Goal: Transaction & Acquisition: Register for event/course

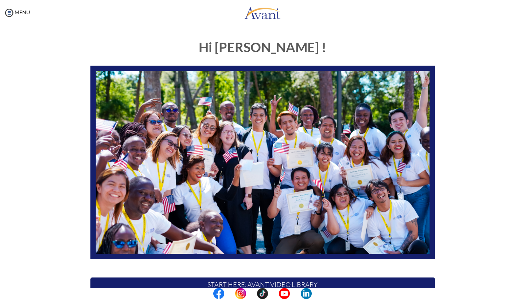
scroll to position [106, 0]
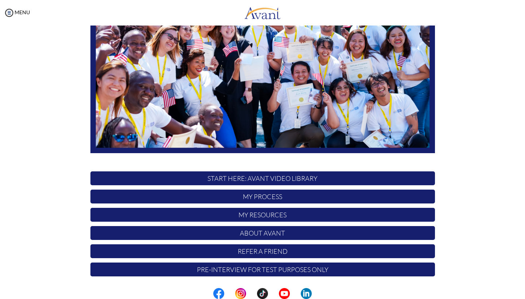
click at [245, 180] on p "START HERE: Avant Video Library" at bounding box center [262, 178] width 344 height 14
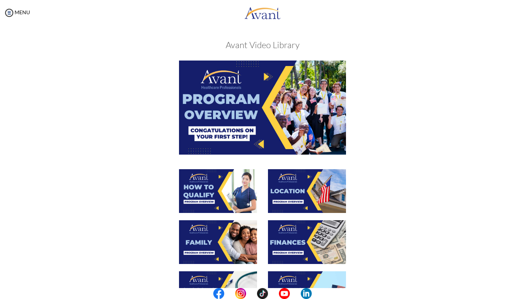
scroll to position [141, 0]
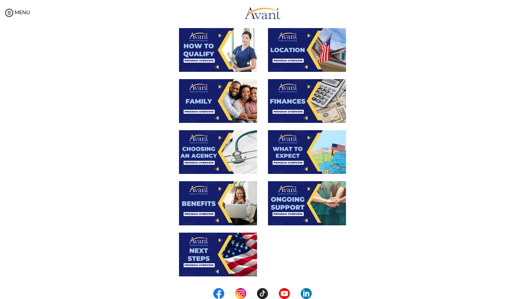
click at [216, 55] on img at bounding box center [218, 50] width 78 height 44
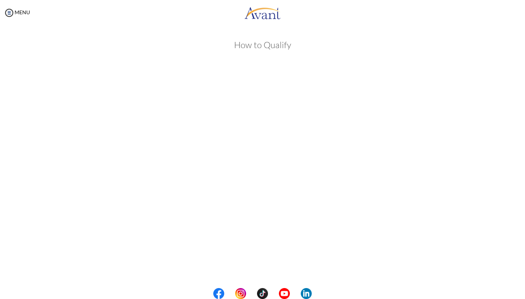
scroll to position [34, 0]
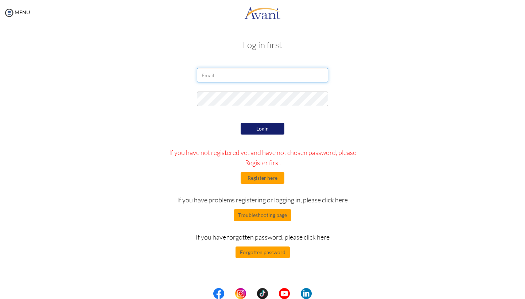
type input "[PERSON_NAME][EMAIL_ADDRESS][PERSON_NAME]"
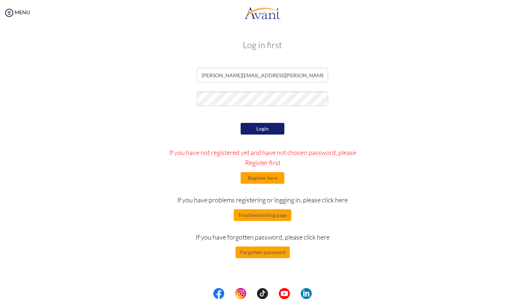
click at [272, 128] on button "Login" at bounding box center [263, 129] width 44 height 12
click at [270, 174] on button "Register here" at bounding box center [263, 178] width 44 height 12
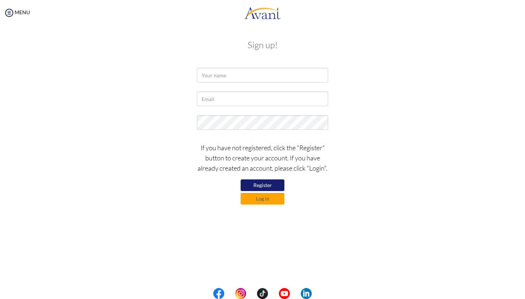
click at [227, 85] on div at bounding box center [262, 77] width 142 height 18
type input "[PERSON_NAME]"
type input "Au"
type input "[PERSON_NAME][EMAIL_ADDRESS][PERSON_NAME][DOMAIN_NAME]"
click at [265, 184] on button "Register" at bounding box center [263, 185] width 44 height 12
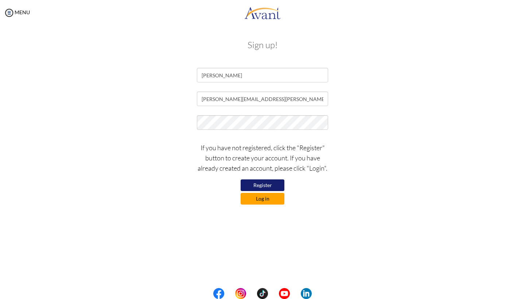
click at [265, 200] on button "Log in" at bounding box center [263, 199] width 44 height 12
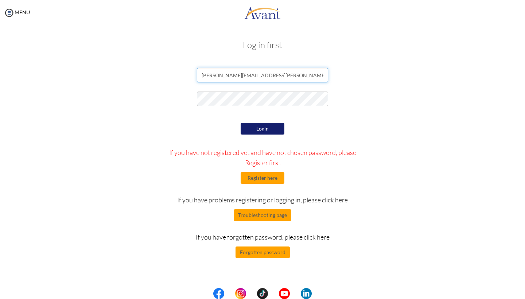
click at [259, 200] on p "If you have problems registering or logging in, please click here" at bounding box center [262, 200] width 202 height 10
click at [269, 132] on button "Login" at bounding box center [263, 129] width 44 height 12
click at [253, 74] on input "[PERSON_NAME][EMAIL_ADDRESS][PERSON_NAME]" at bounding box center [262, 75] width 131 height 15
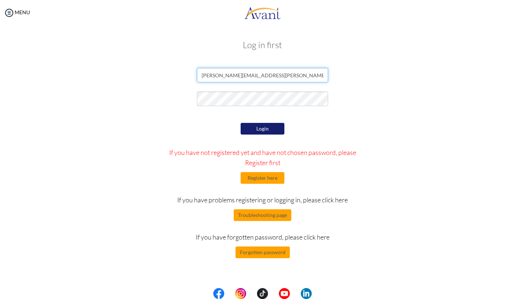
click at [253, 74] on input "[PERSON_NAME][EMAIL_ADDRESS][PERSON_NAME]" at bounding box center [262, 75] width 131 height 15
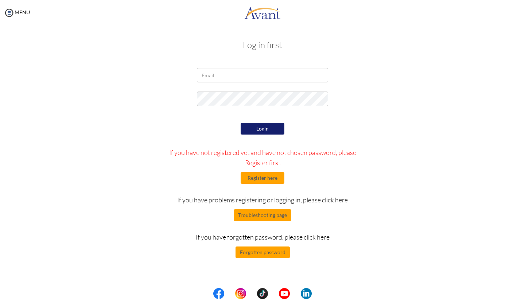
click at [432, 153] on div "Login If you have not registered yet and have not chosen password, please Regis…" at bounding box center [262, 189] width 426 height 137
click at [241, 77] on input "email" at bounding box center [262, 75] width 131 height 15
click at [260, 128] on button "Login" at bounding box center [263, 129] width 44 height 12
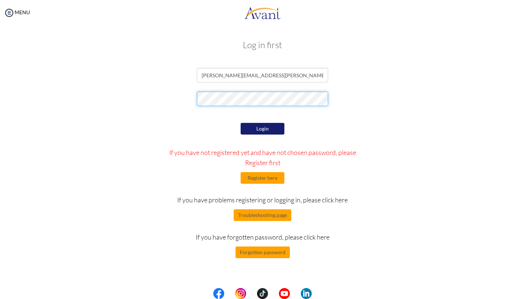
click at [177, 97] on div at bounding box center [262, 100] width 426 height 18
click at [270, 125] on button "Login" at bounding box center [263, 129] width 44 height 12
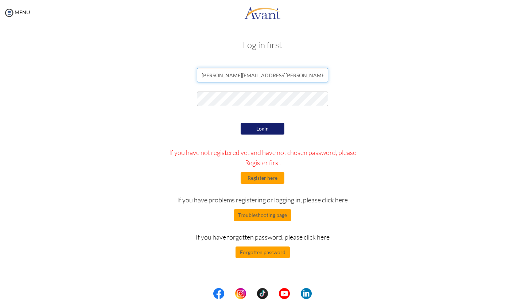
click at [275, 81] on input "[PERSON_NAME][EMAIL_ADDRESS][PERSON_NAME]" at bounding box center [262, 75] width 131 height 15
click at [375, 124] on div "Login If you have not registered yet and have not chosen password, please Regis…" at bounding box center [262, 189] width 426 height 137
click at [254, 130] on button "Login" at bounding box center [263, 129] width 44 height 12
click at [261, 72] on input "[PERSON_NAME][EMAIL_ADDRESS][PERSON_NAME]" at bounding box center [262, 75] width 131 height 15
type input "[PERSON_NAME][EMAIL_ADDRESS][PERSON_NAME][DOMAIN_NAME]"
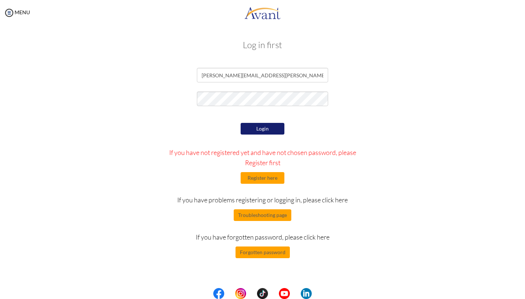
click at [269, 129] on button "Login" at bounding box center [263, 129] width 44 height 12
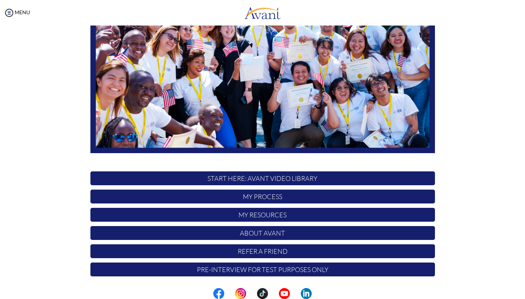
scroll to position [106, 0]
click at [297, 177] on p "START HERE: Avant Video Library" at bounding box center [262, 178] width 344 height 14
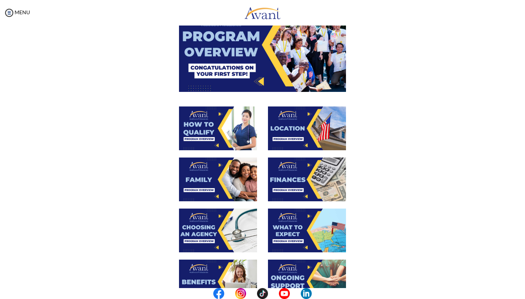
scroll to position [15, 0]
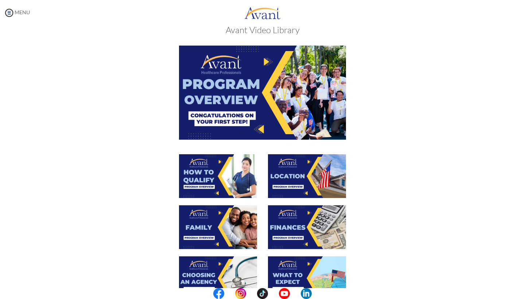
click at [10, 15] on img at bounding box center [9, 12] width 11 height 11
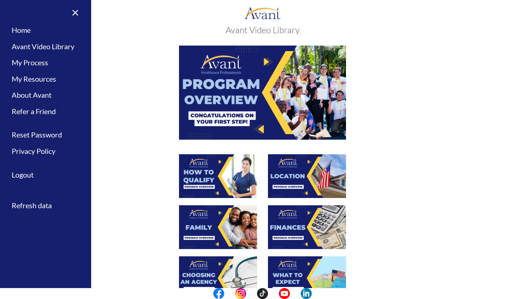
click at [78, 15] on link "×" at bounding box center [71, 12] width 22 height 24
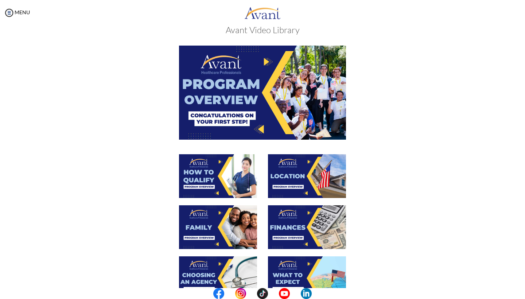
click at [268, 90] on img at bounding box center [262, 93] width 167 height 94
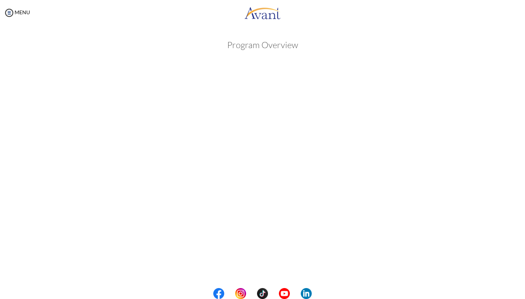
scroll to position [59, 0]
